Goal: Task Accomplishment & Management: Manage account settings

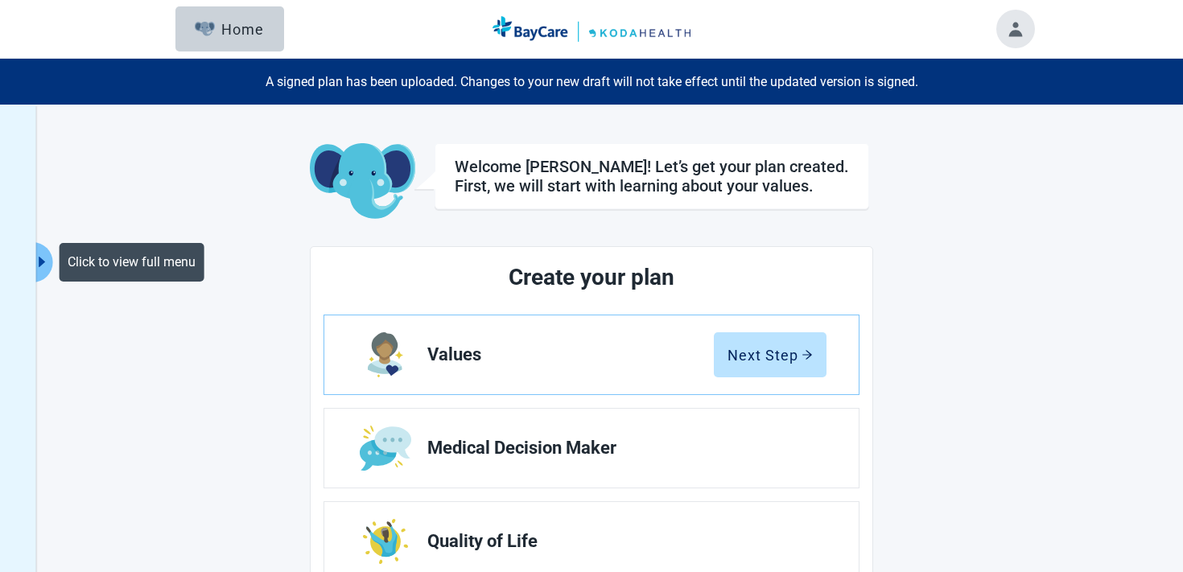
click at [46, 260] on icon "caret-right" at bounding box center [42, 261] width 15 height 15
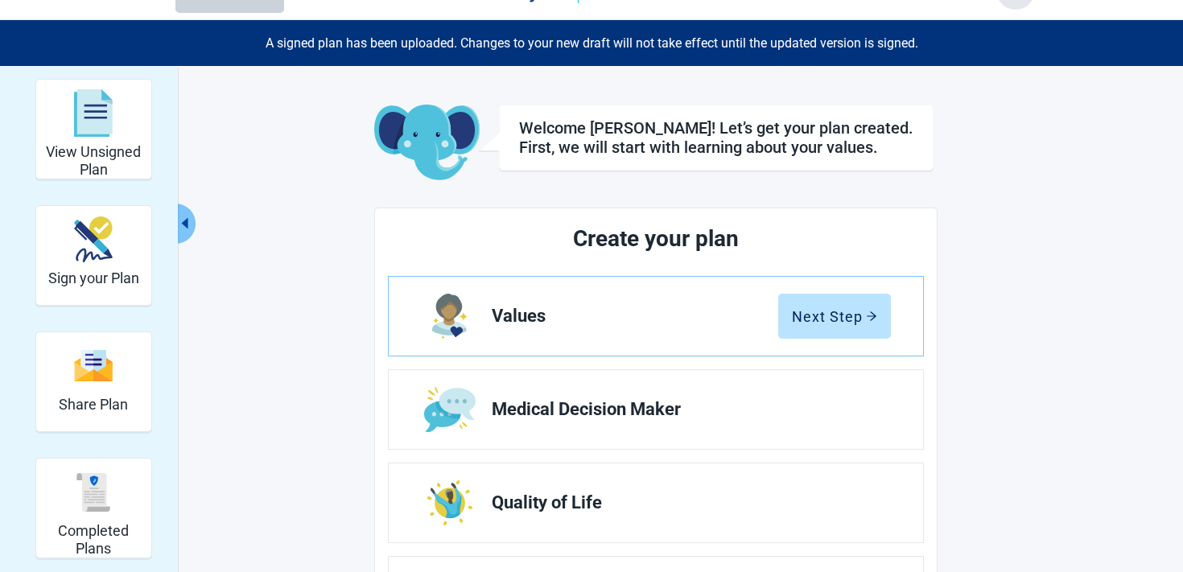
scroll to position [38, 0]
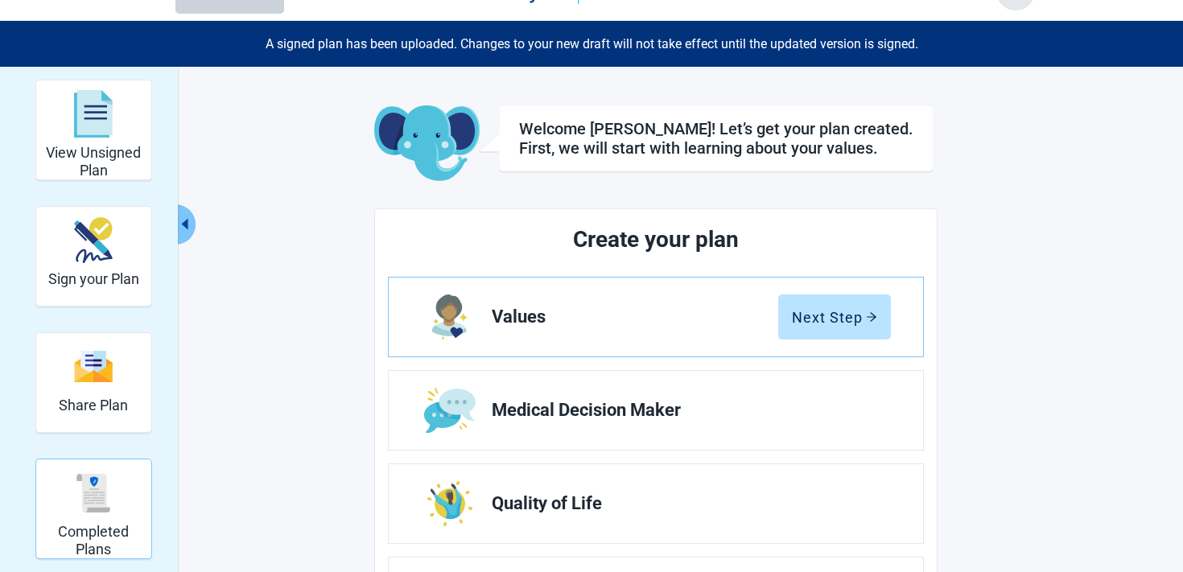
click at [78, 499] on img "Completed Plans" at bounding box center [93, 493] width 39 height 39
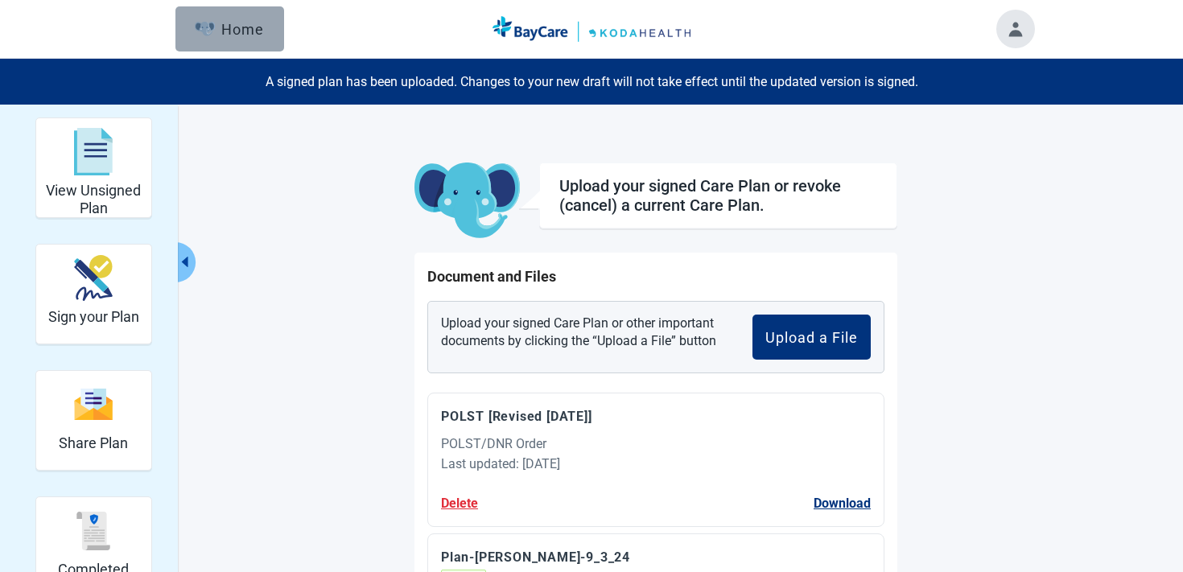
click at [263, 41] on button "Home" at bounding box center [229, 28] width 109 height 45
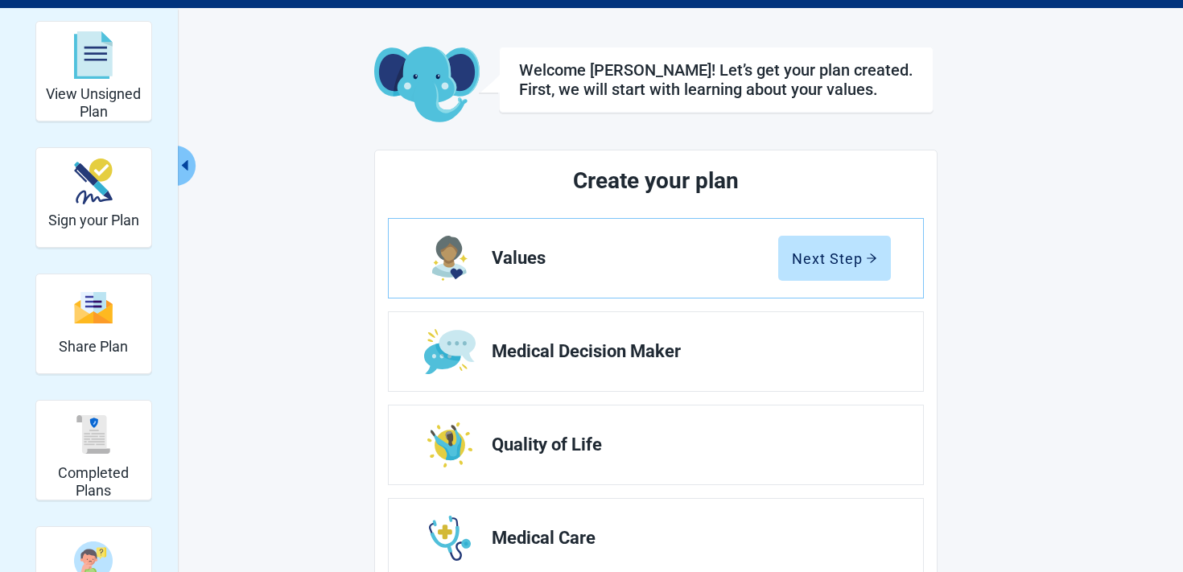
scroll to position [203, 0]
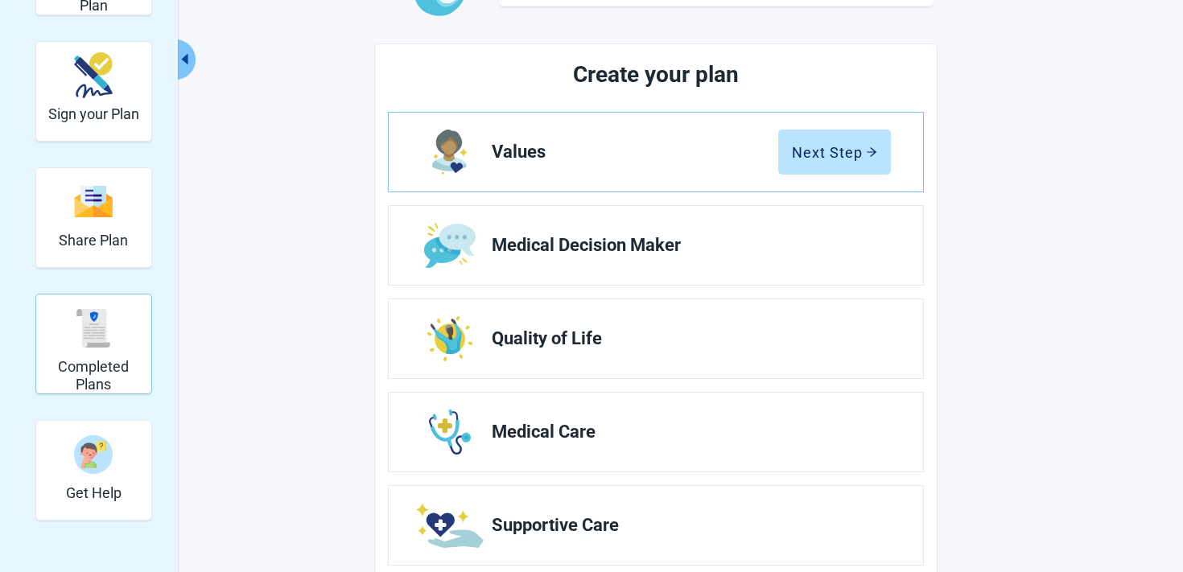
click at [109, 370] on h2 "Completed Plans" at bounding box center [94, 375] width 102 height 35
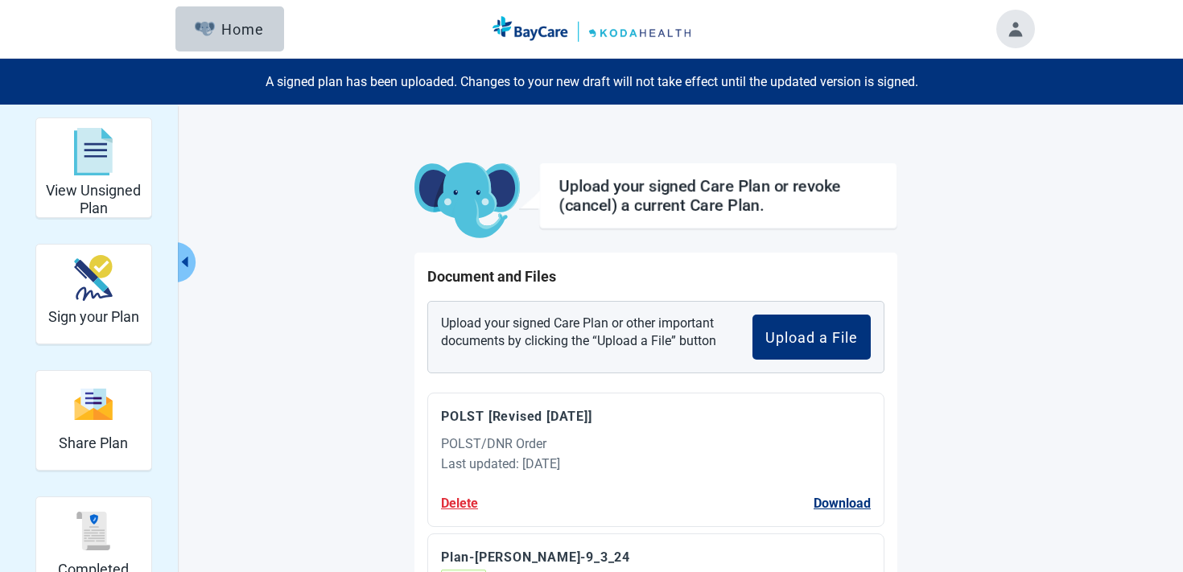
click at [1017, 33] on button "Toggle account menu" at bounding box center [1015, 29] width 39 height 39
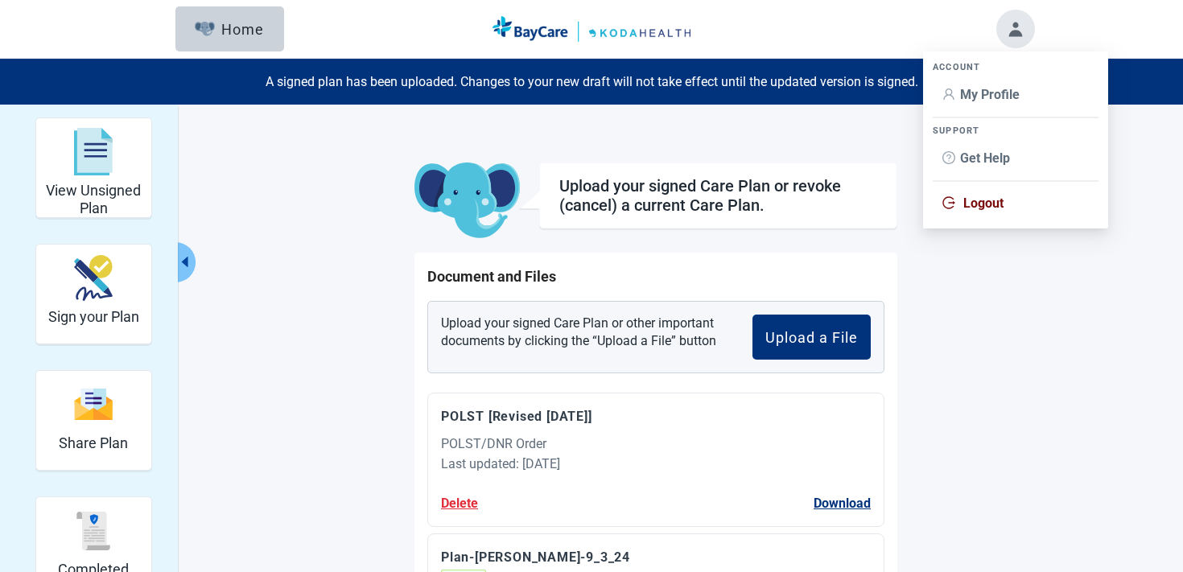
click at [971, 93] on span "My Profile" at bounding box center [990, 94] width 60 height 15
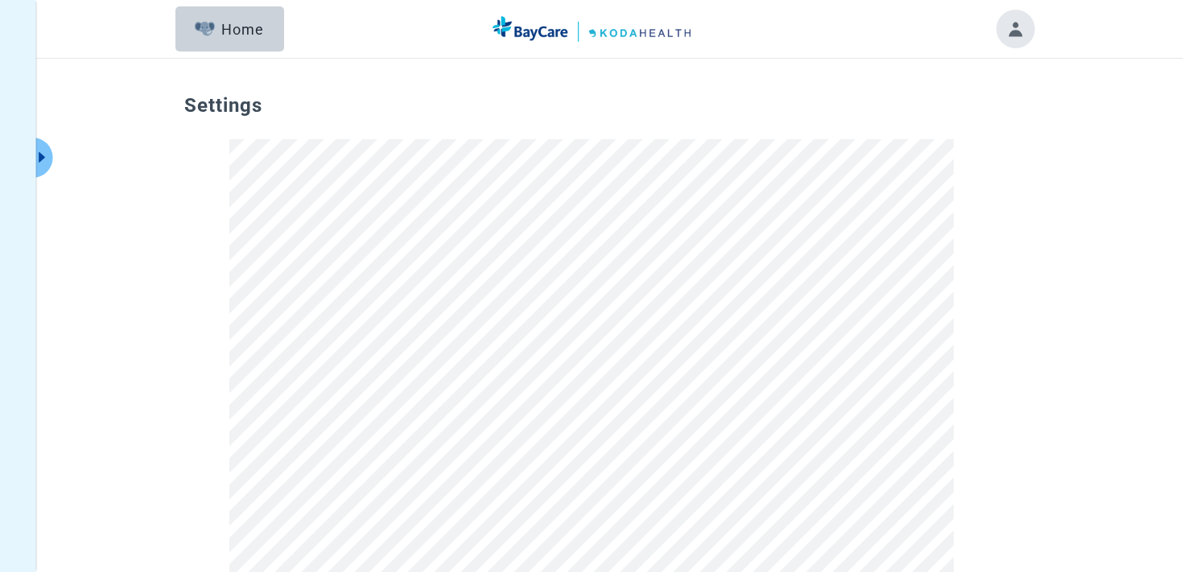
click at [1017, 31] on button "Toggle account menu" at bounding box center [1015, 29] width 39 height 39
click at [971, 200] on span "Logout" at bounding box center [983, 202] width 40 height 15
